Goal: Task Accomplishment & Management: Manage account settings

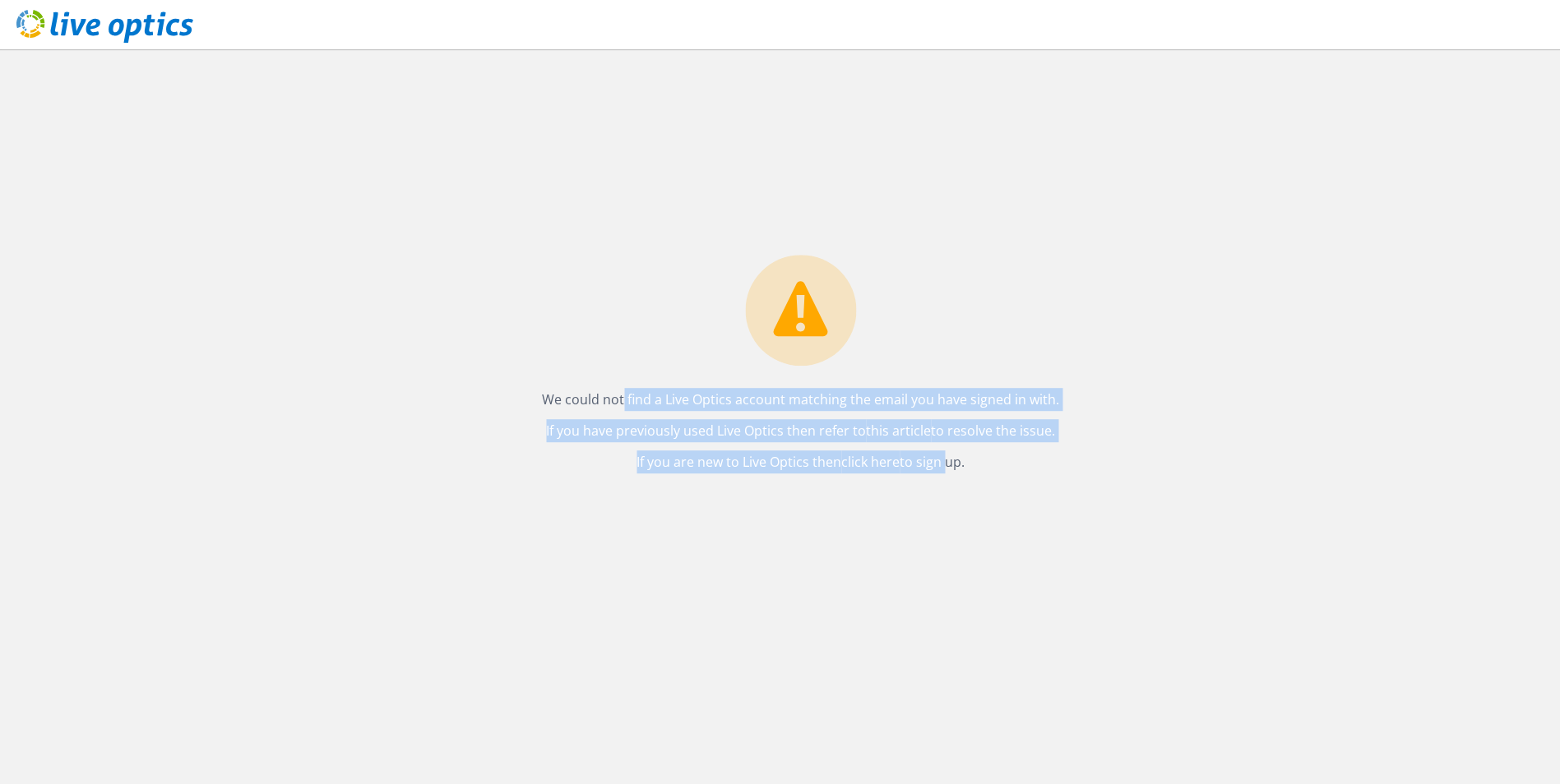
drag, startPoint x: 568, startPoint y: 403, endPoint x: 944, endPoint y: 474, distance: 382.6
click at [944, 474] on div "We could not find a Live Optics account matching the email you have signed in w…" at bounding box center [800, 368] width 550 height 227
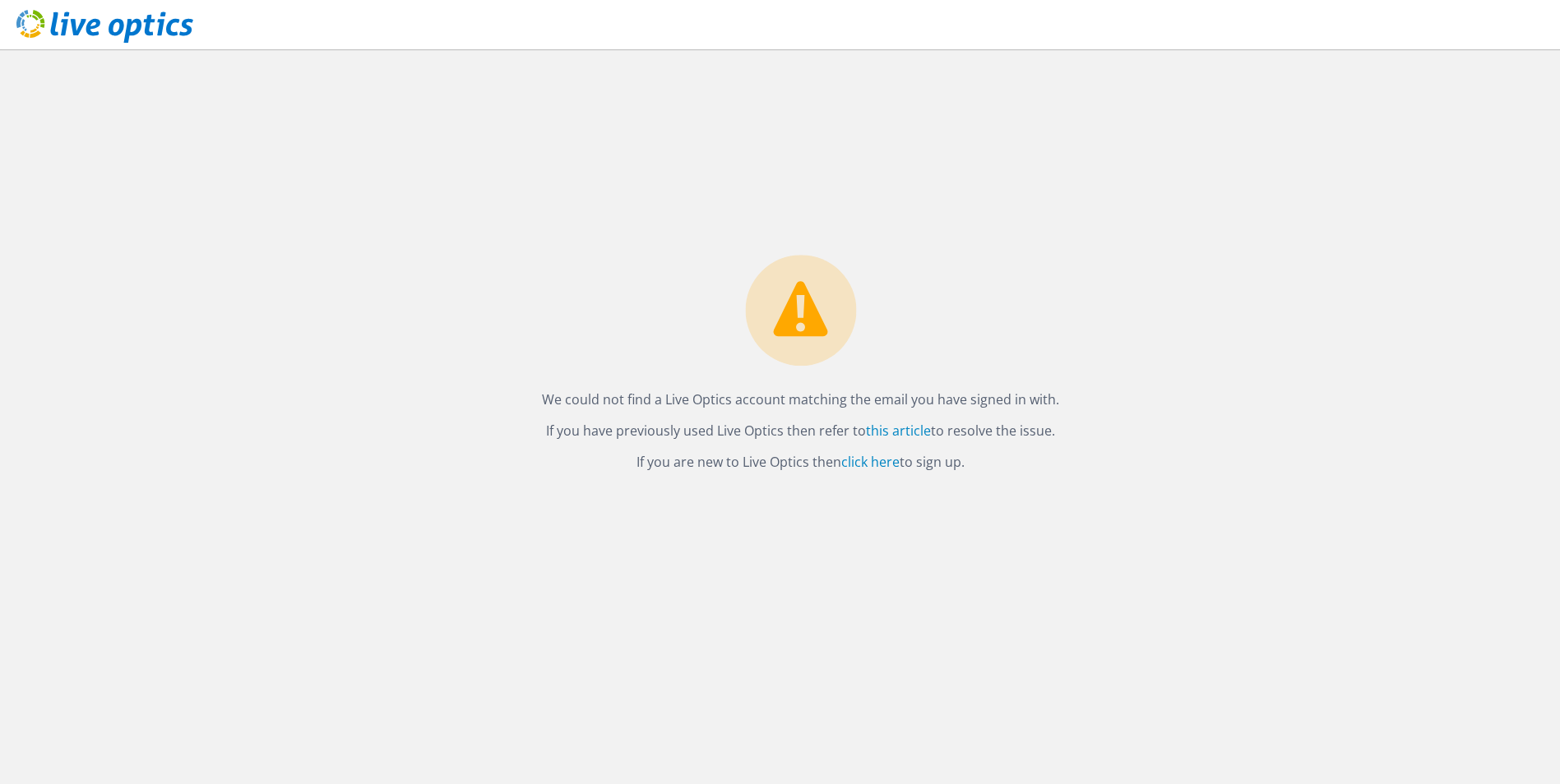
click at [772, 531] on div "We could not find a Live Optics account matching the email you have signed in w…" at bounding box center [800, 416] width 1518 height 735
